Goal: Check status: Check status

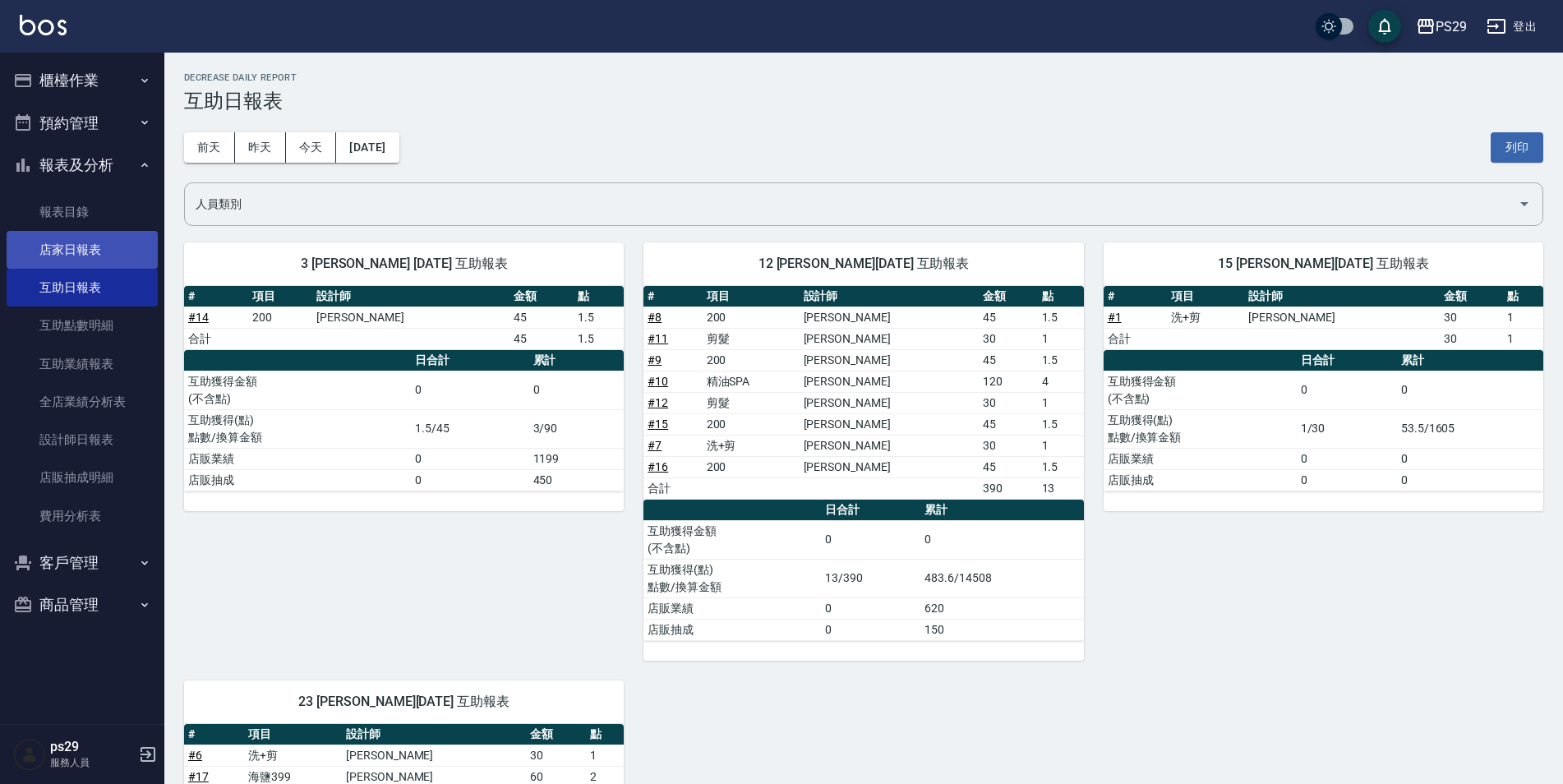
click at [99, 254] on link "店家日報表" at bounding box center [82, 250] width 151 height 38
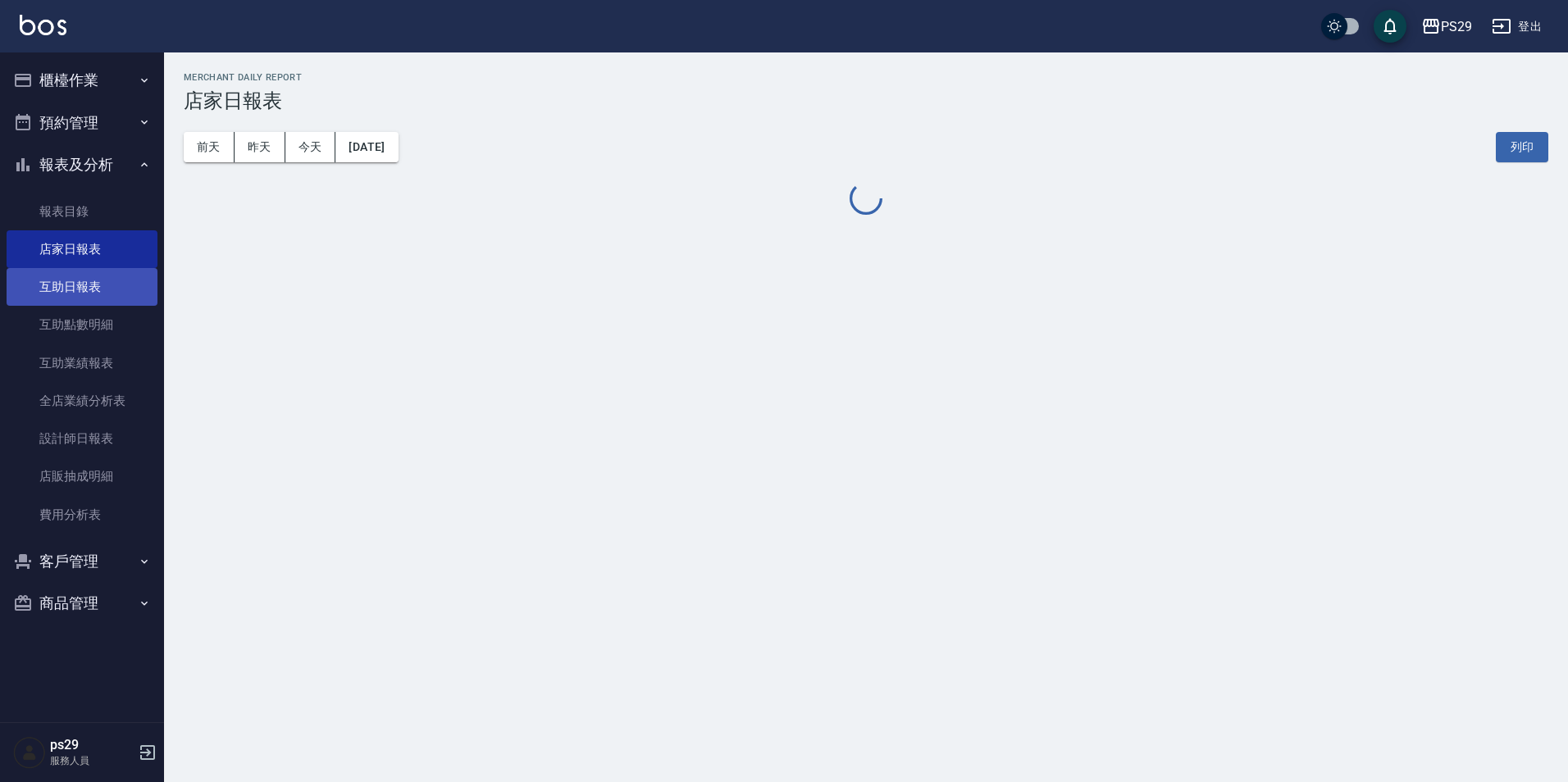
click at [99, 286] on link "互助日報表" at bounding box center [82, 287] width 151 height 38
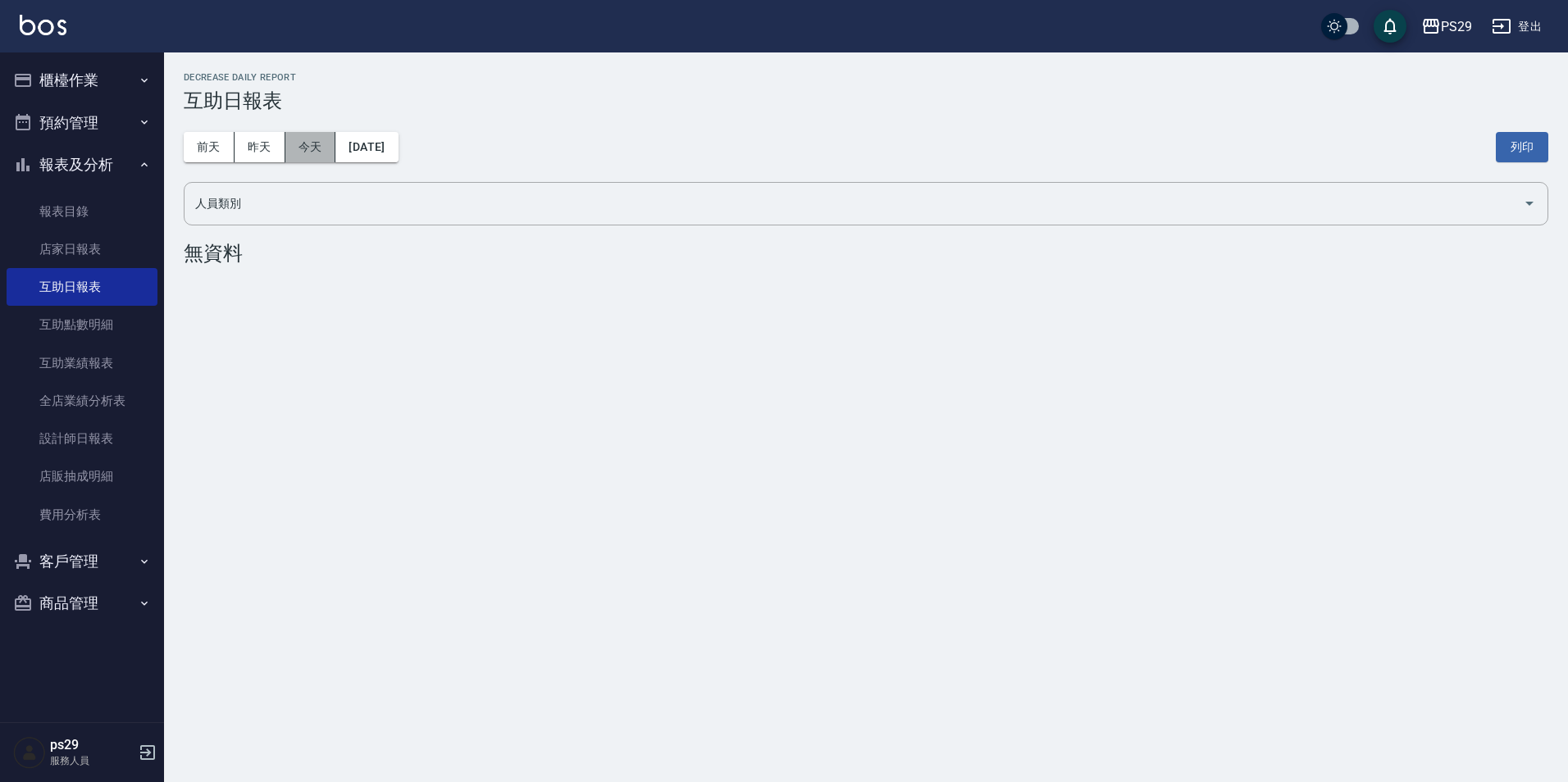
click at [320, 145] on button "今天" at bounding box center [311, 146] width 51 height 30
click at [256, 142] on button "昨天" at bounding box center [260, 146] width 51 height 30
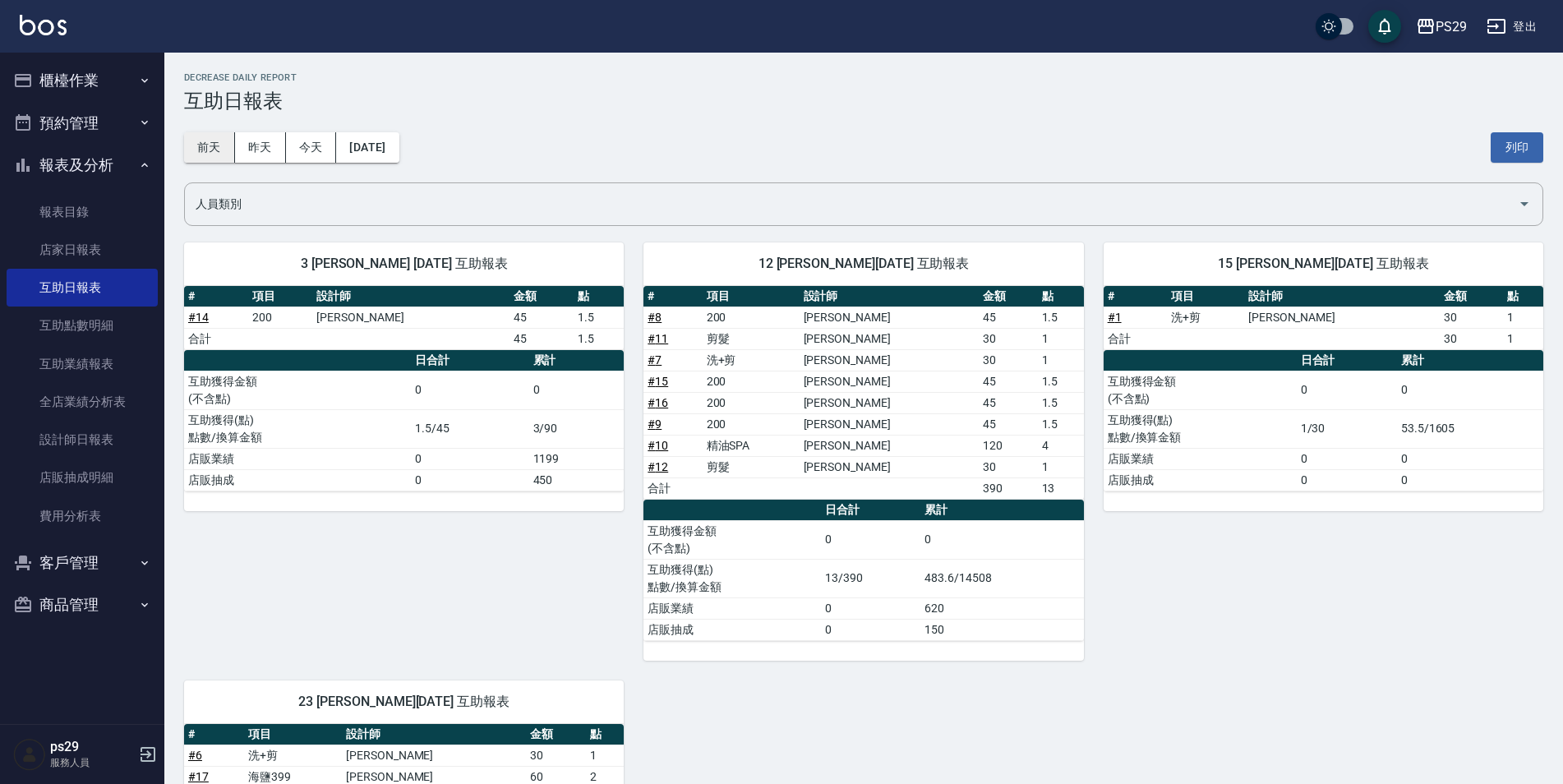
click at [203, 138] on button "前天" at bounding box center [209, 147] width 51 height 30
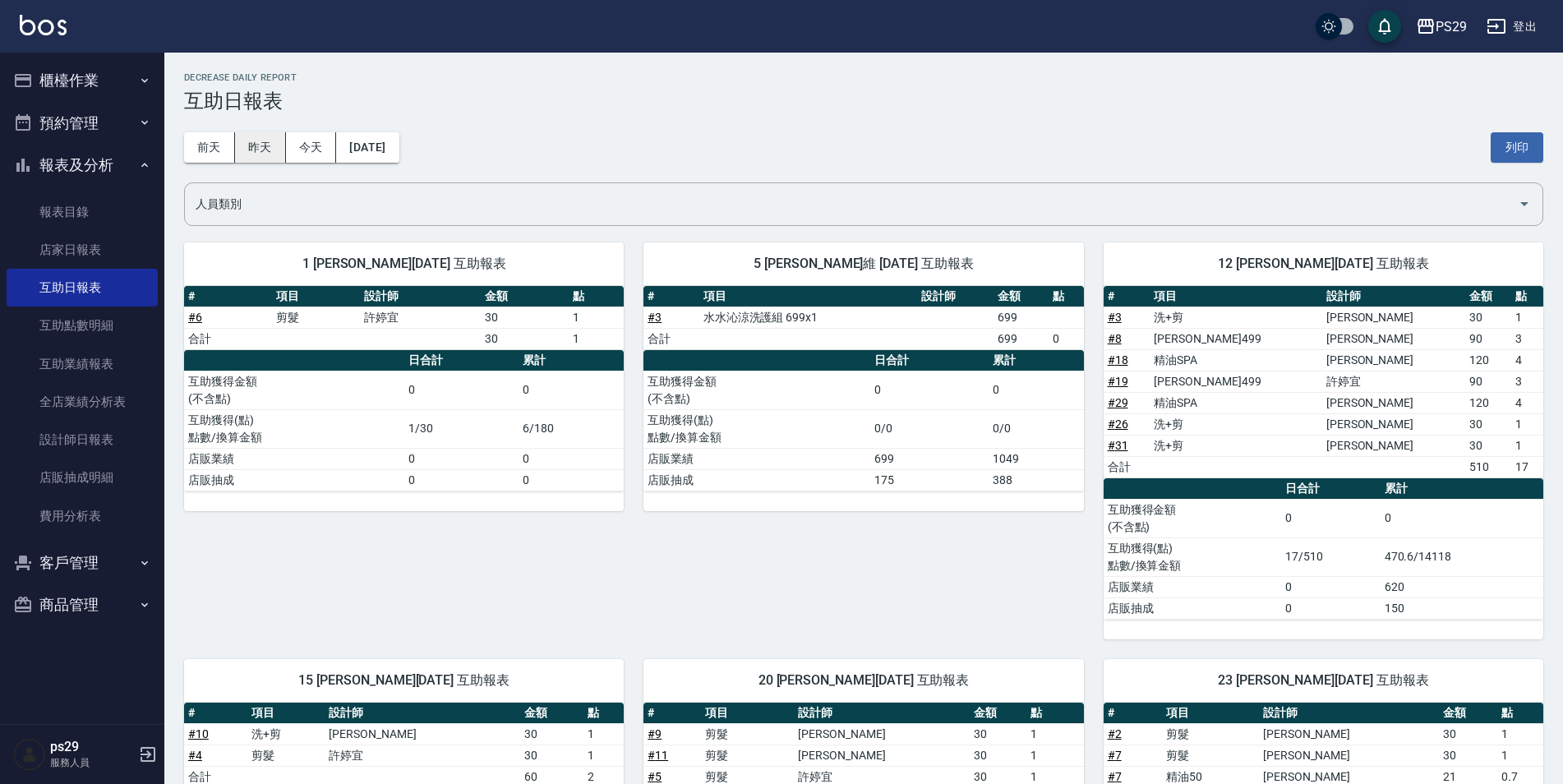
click at [245, 147] on button "昨天" at bounding box center [260, 147] width 51 height 30
